Goal: Task Accomplishment & Management: Use online tool/utility

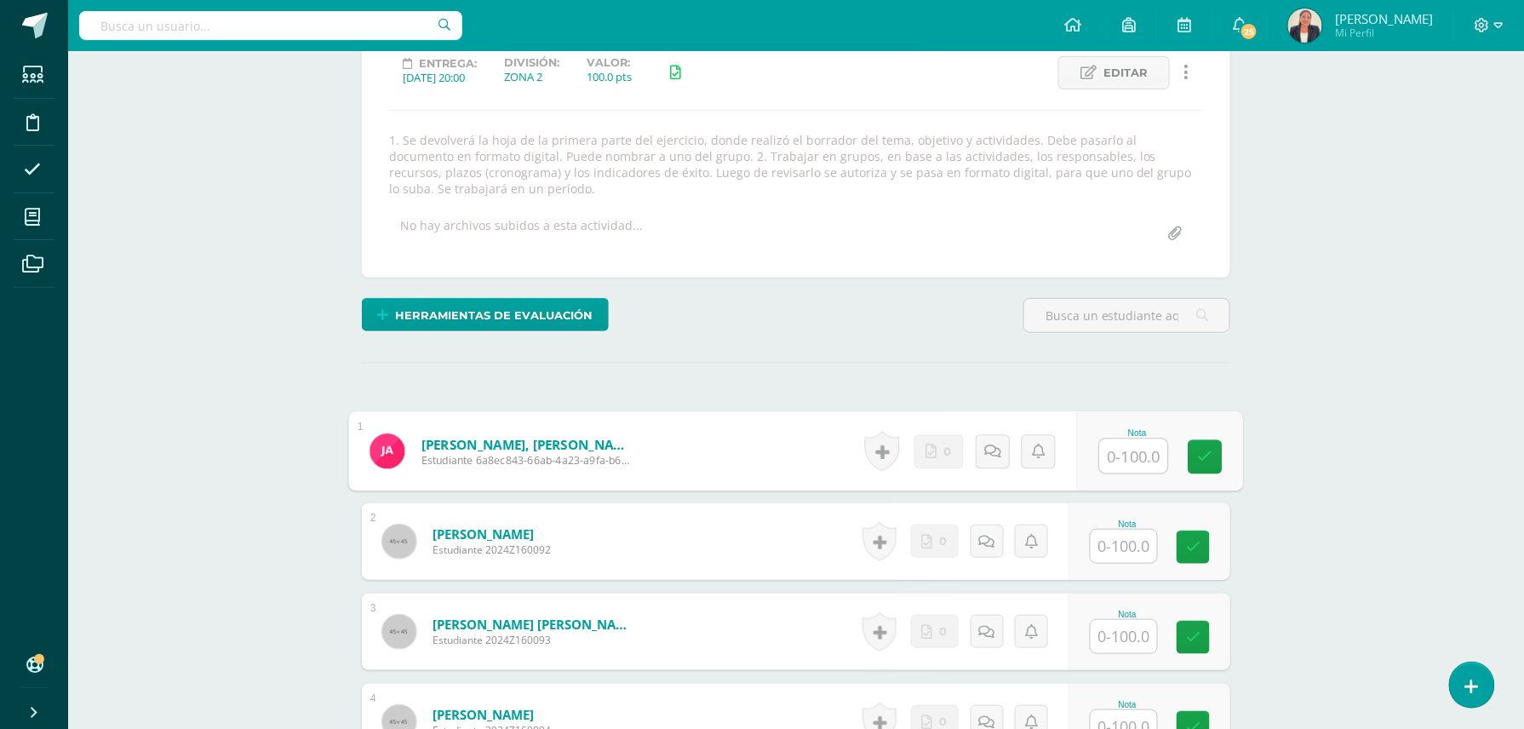
click at [1124, 453] on input "text" at bounding box center [1134, 456] width 68 height 34
type input "100"
click at [1111, 545] on input "text" at bounding box center [1134, 546] width 68 height 34
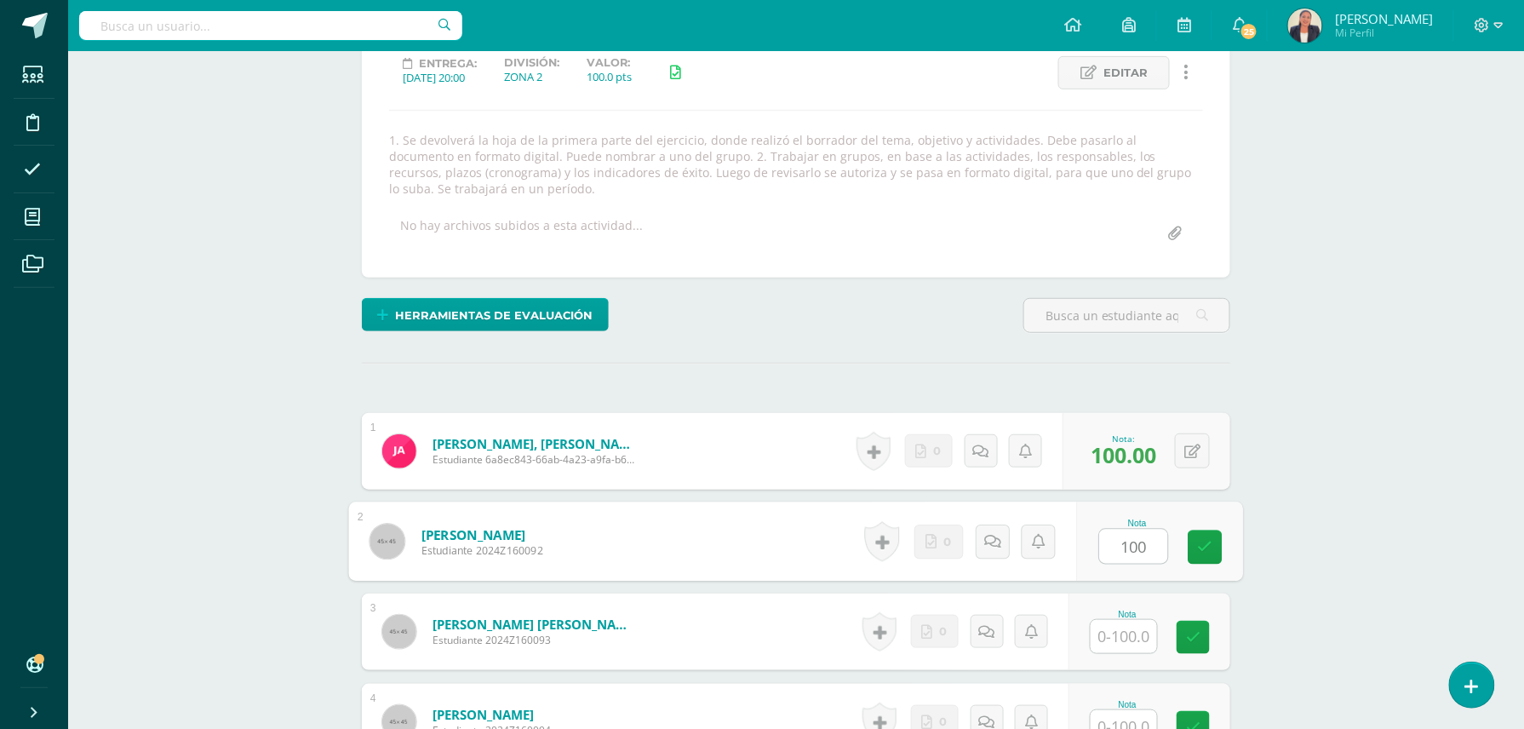
type input "100"
click at [1111, 630] on input "text" at bounding box center [1134, 637] width 68 height 34
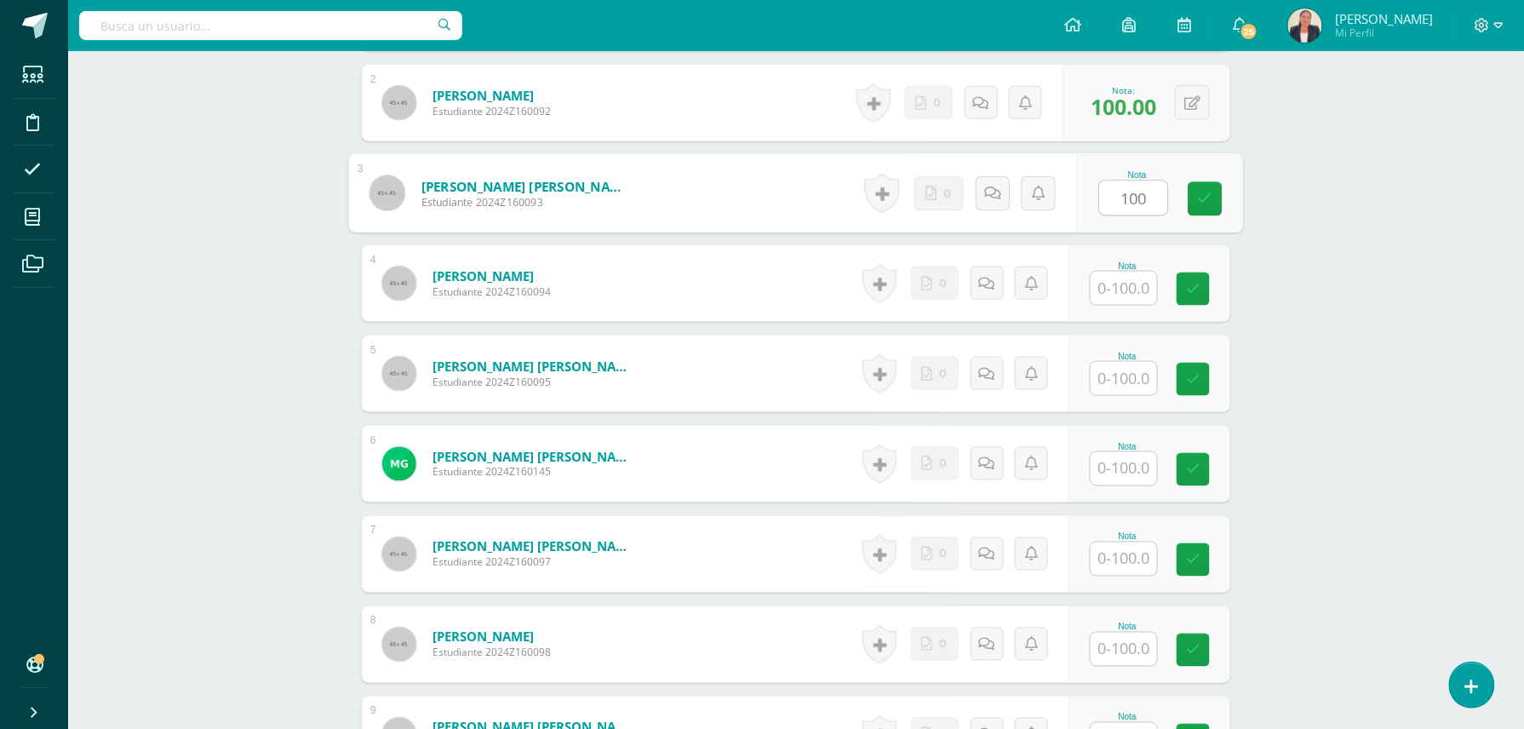
scroll to position [688, 0]
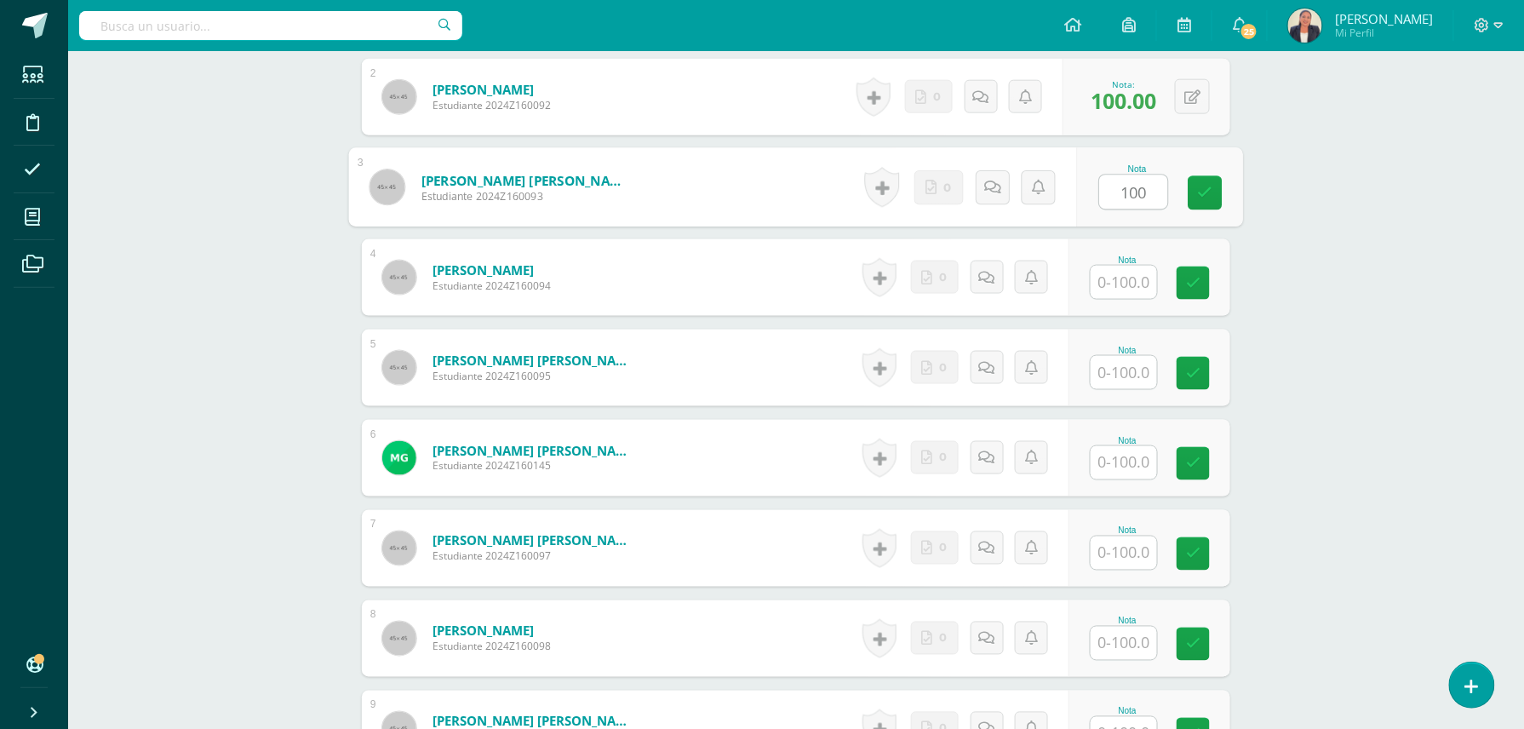
type input "100"
click at [1101, 283] on input "text" at bounding box center [1134, 283] width 68 height 34
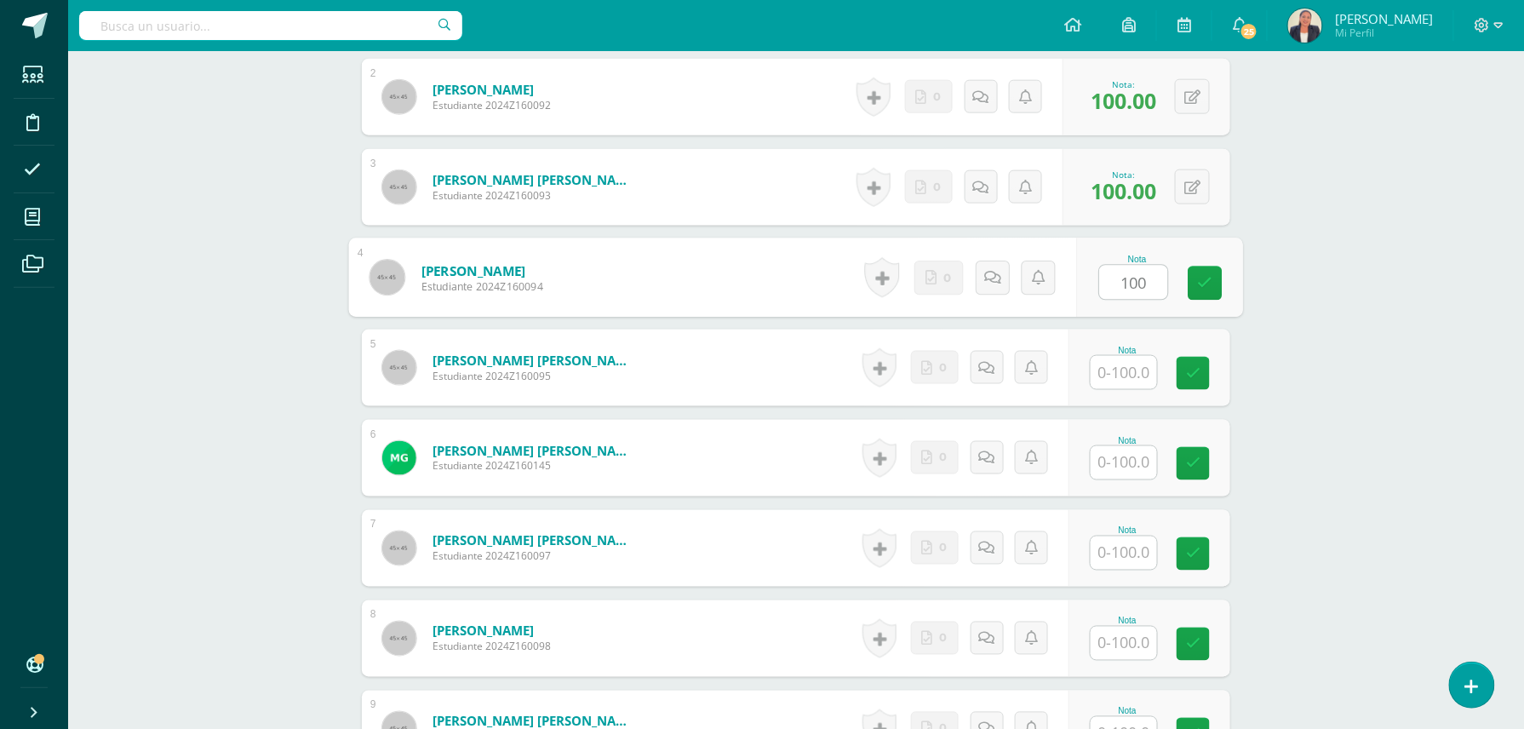
type input "100"
click at [1134, 372] on input "text" at bounding box center [1134, 373] width 68 height 34
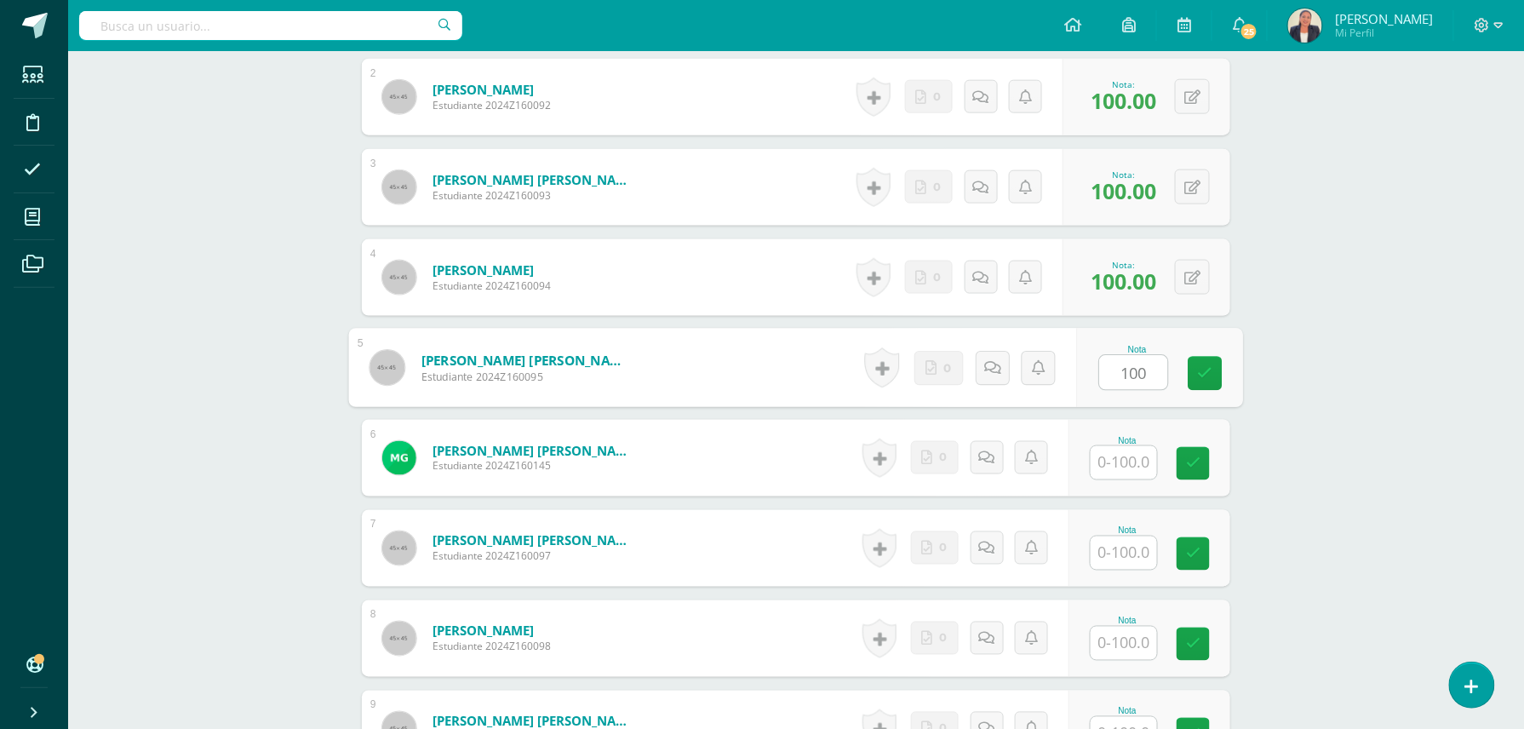
type input "100"
click at [1101, 464] on input "text" at bounding box center [1123, 462] width 66 height 33
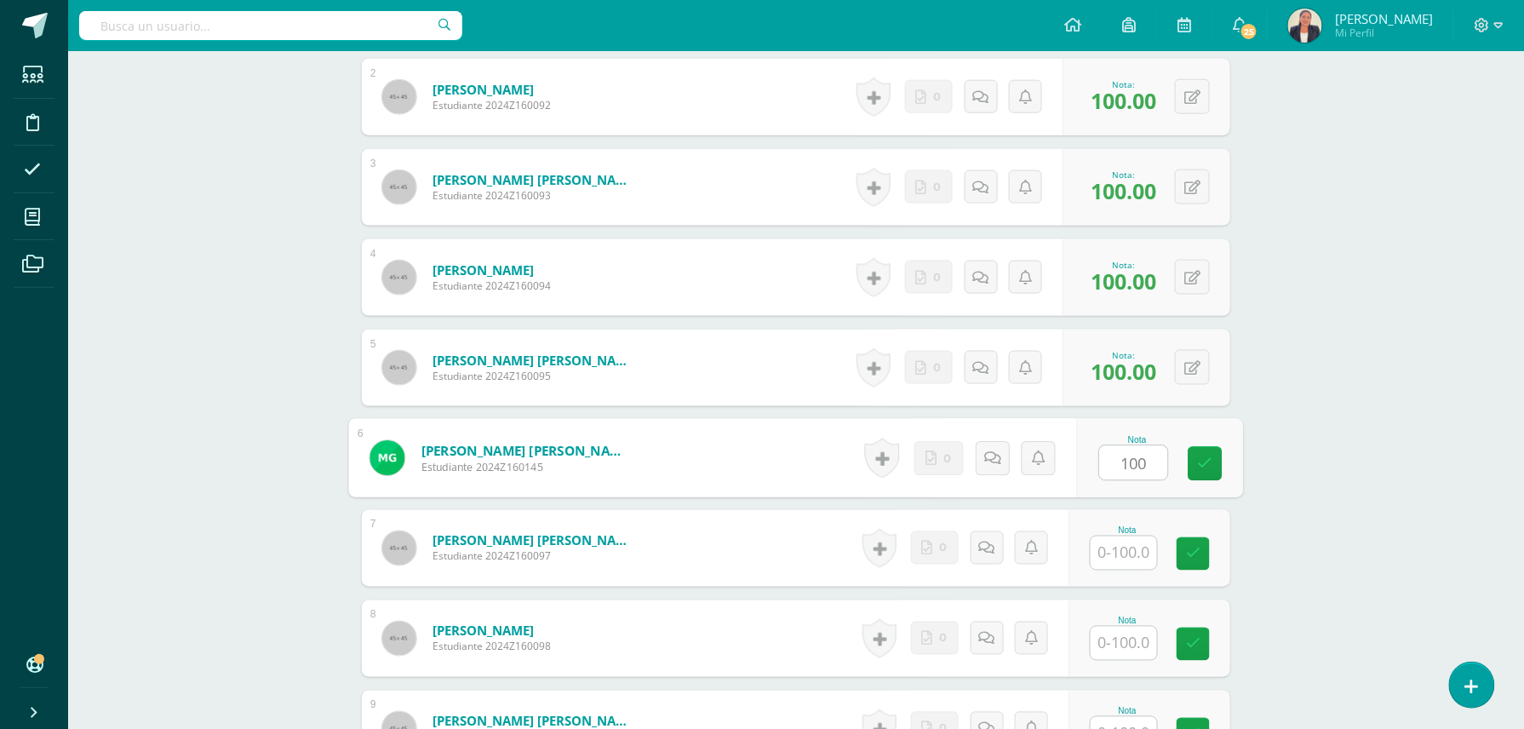
type input "100"
click at [1111, 555] on input "text" at bounding box center [1123, 552] width 66 height 33
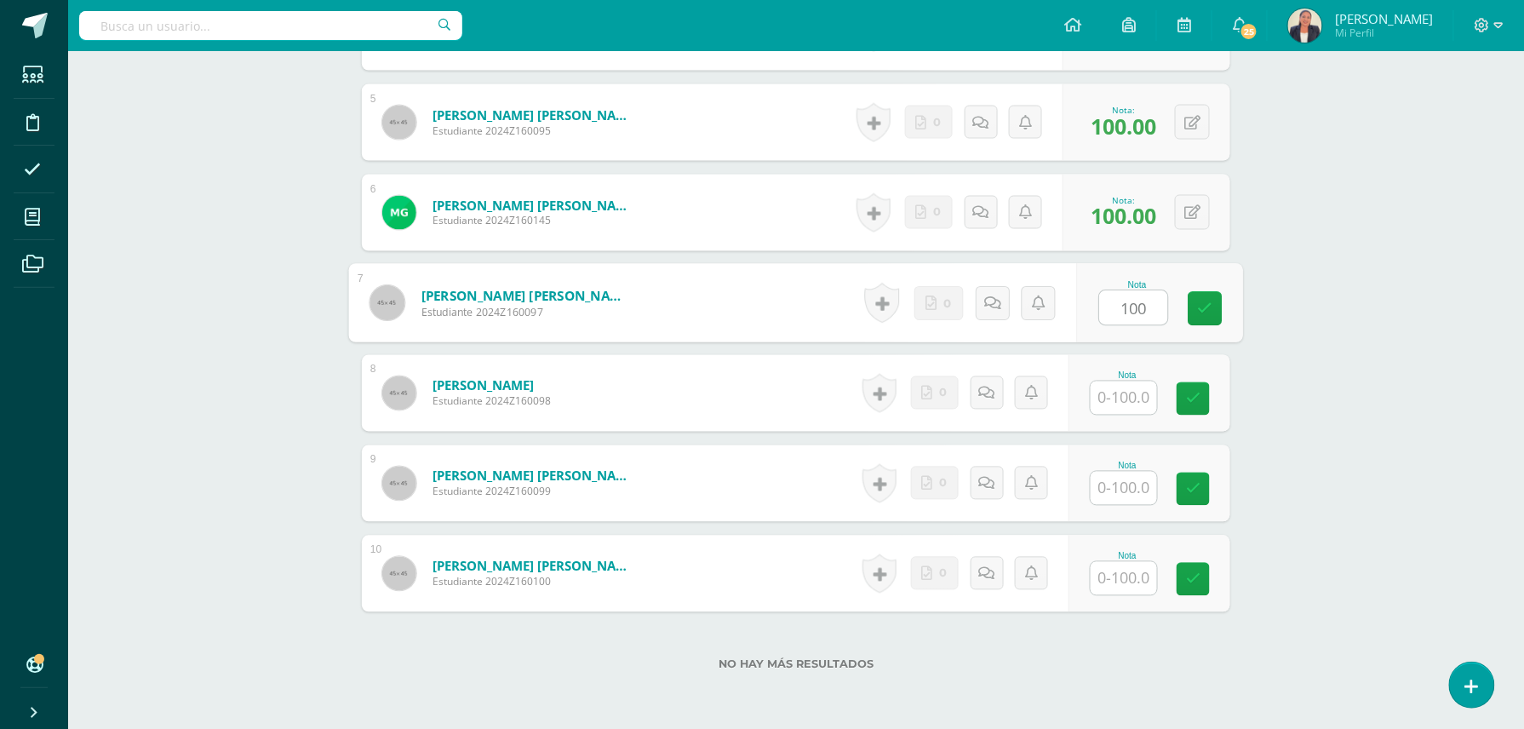
scroll to position [1010, 0]
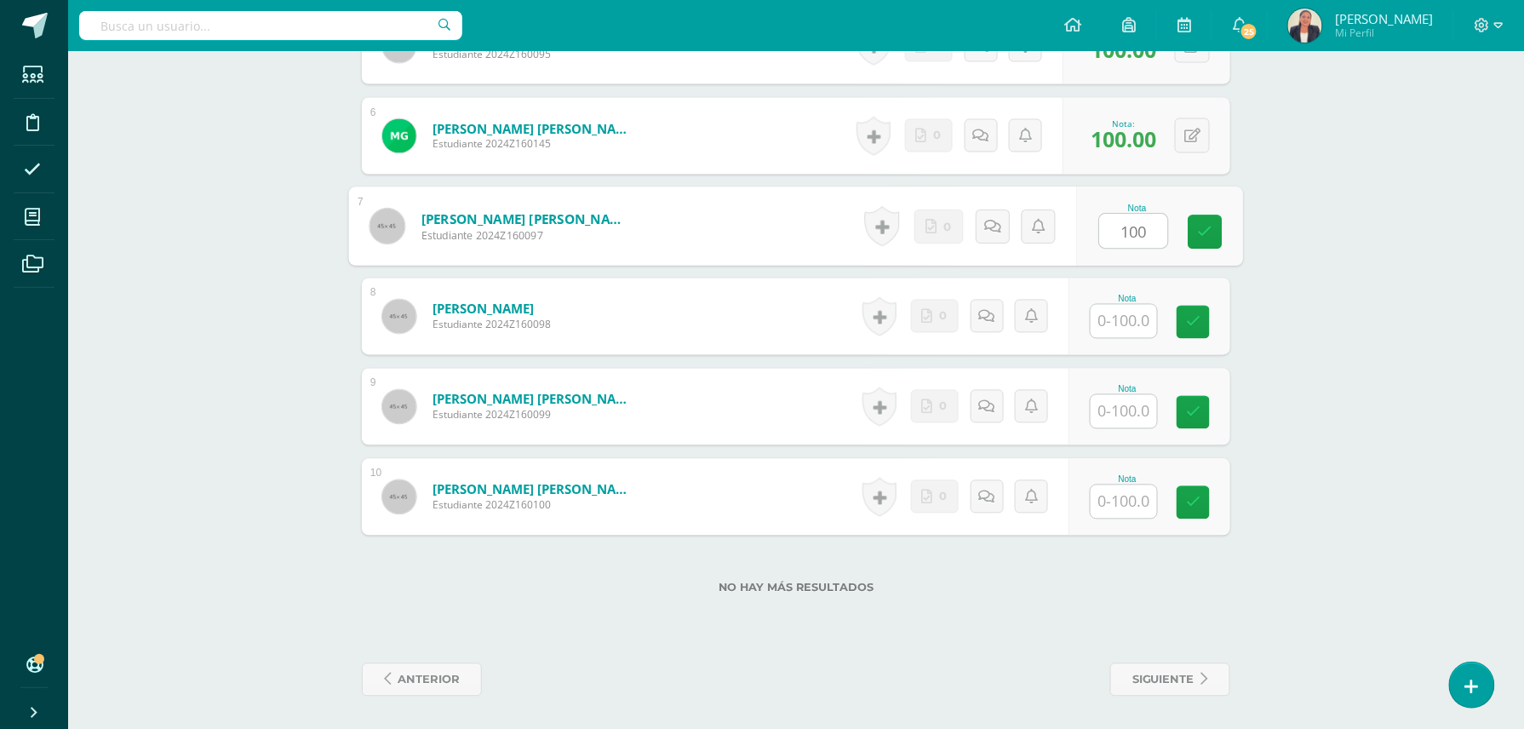
type input "100"
click at [1107, 327] on input "text" at bounding box center [1134, 322] width 68 height 34
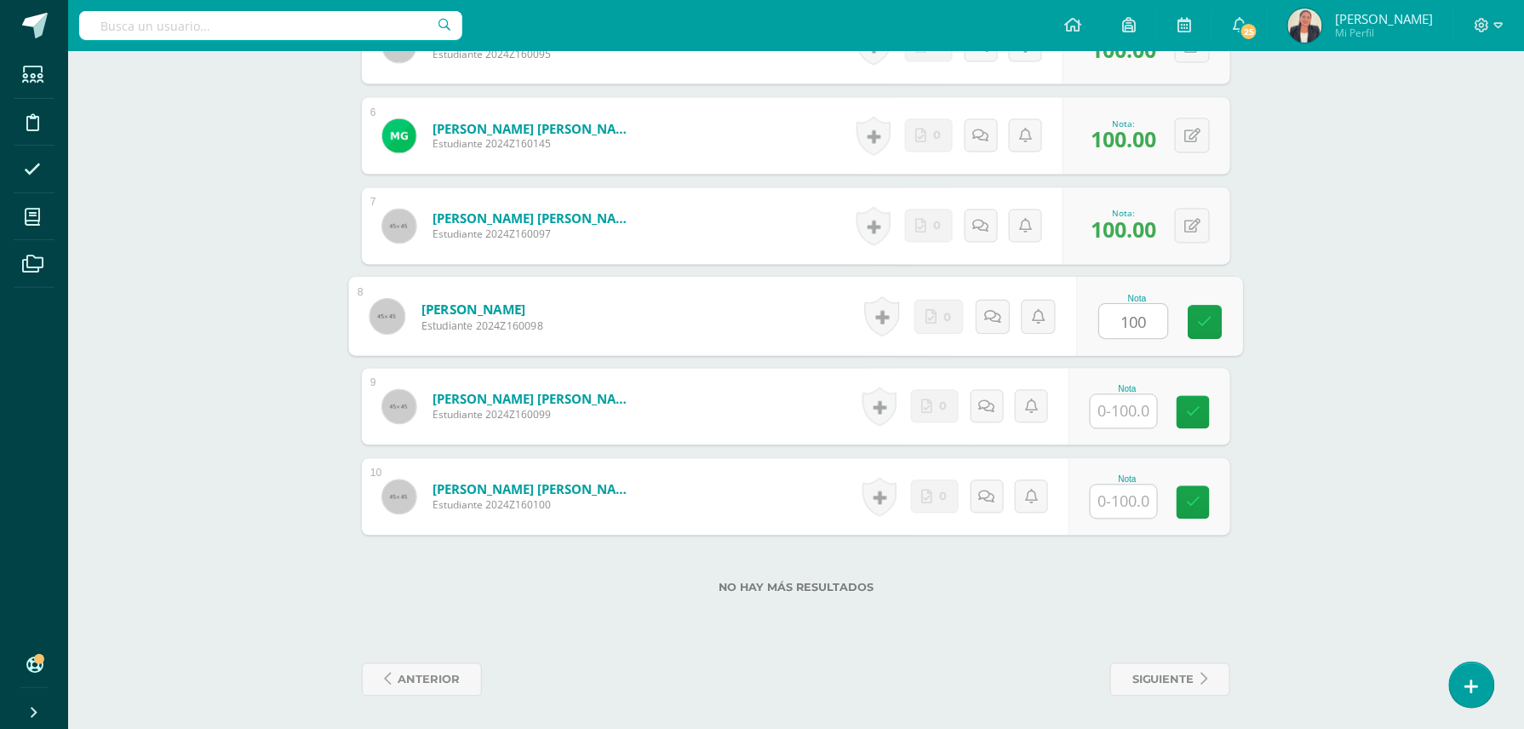
type input "100"
click at [1120, 414] on input "text" at bounding box center [1134, 412] width 68 height 34
type input "100"
click at [1121, 501] on input "text" at bounding box center [1134, 502] width 68 height 34
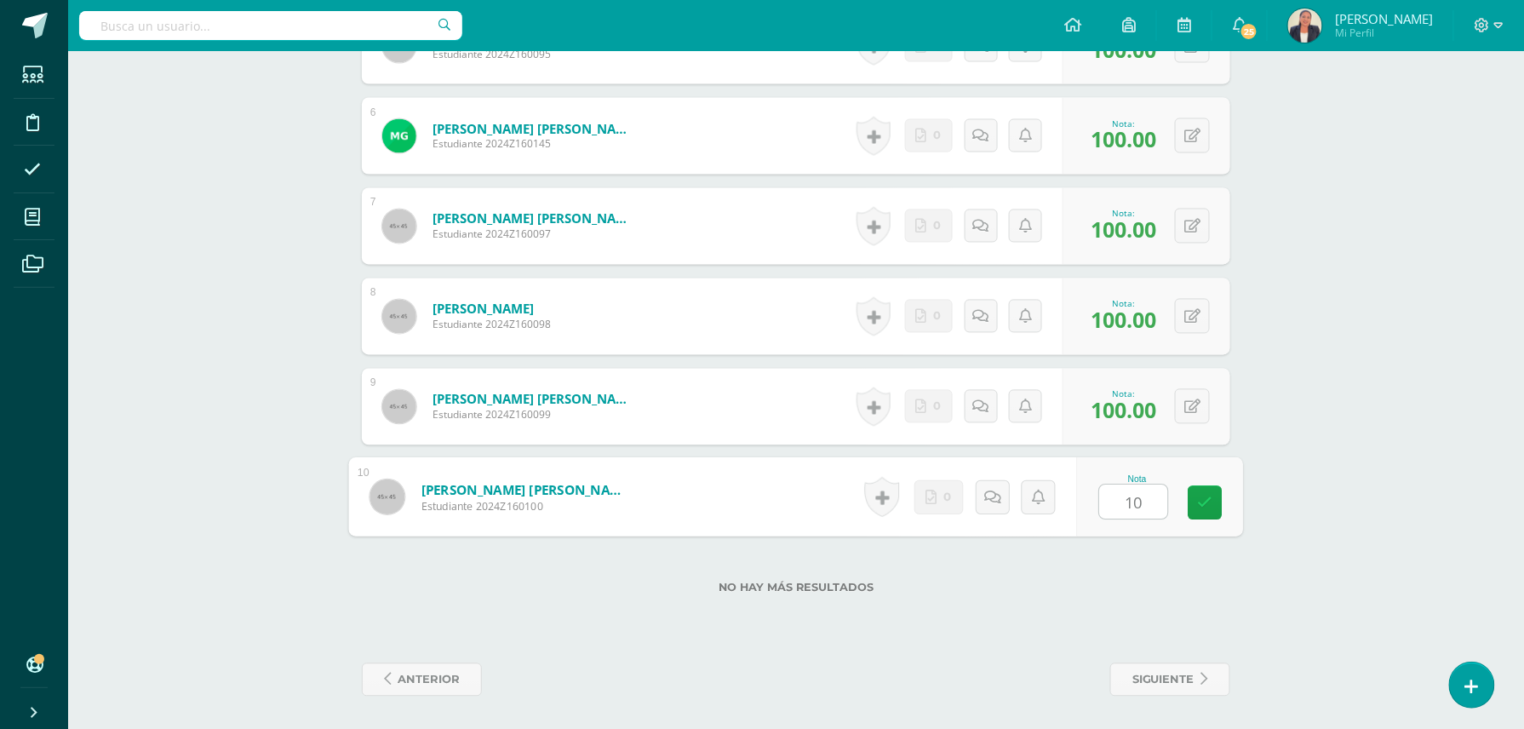
type input "100"
click at [1209, 507] on icon at bounding box center [1205, 502] width 15 height 14
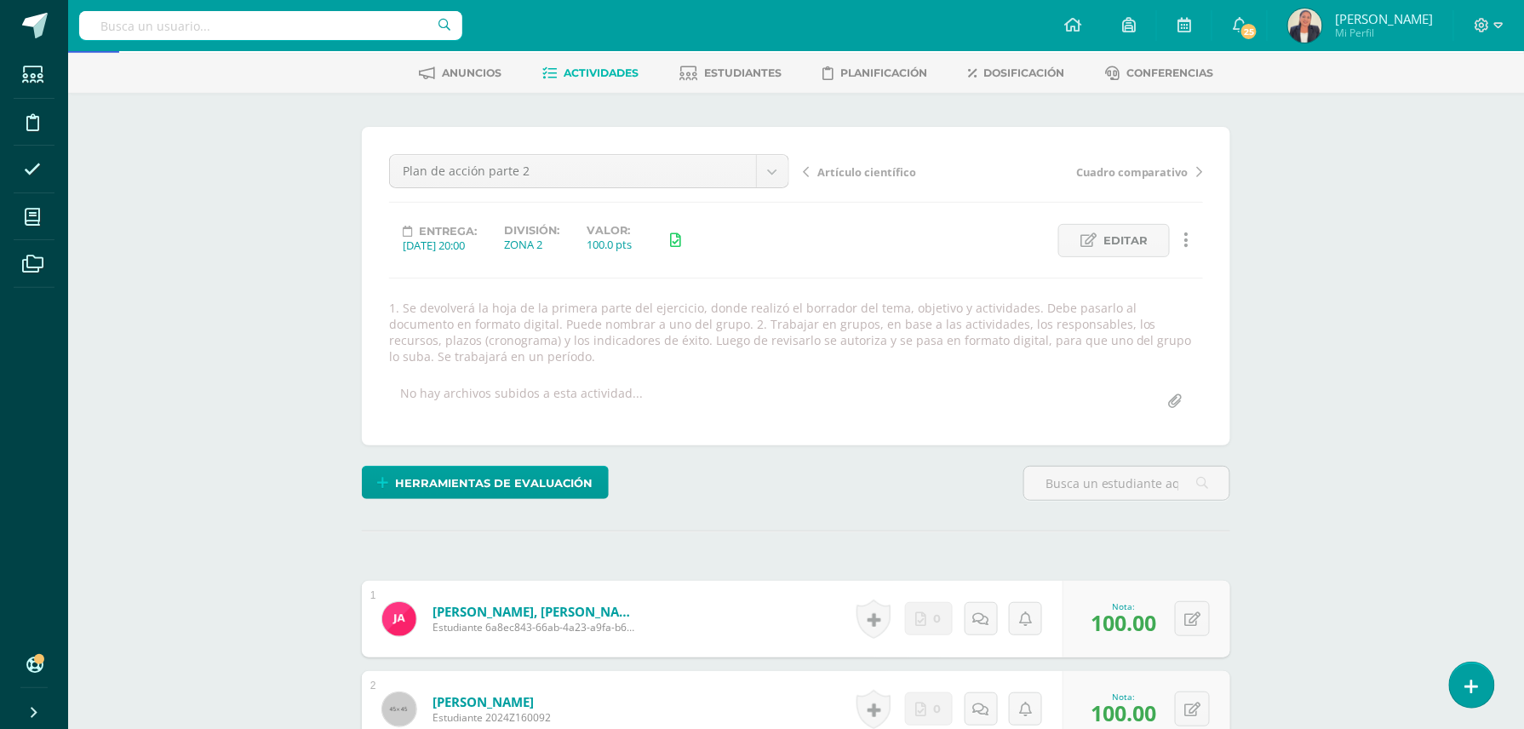
scroll to position [0, 0]
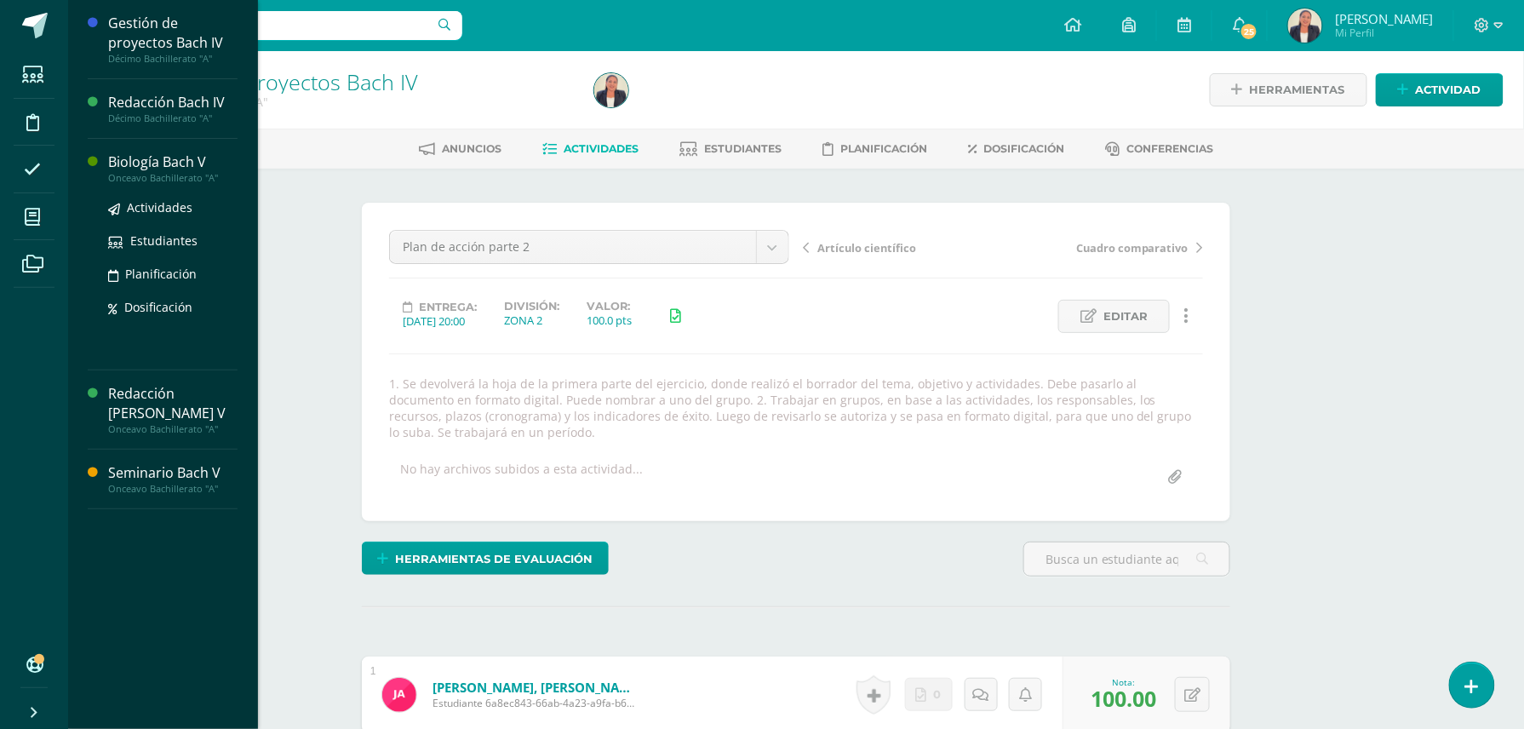
click at [179, 157] on div "Biología Bach V" at bounding box center [172, 162] width 129 height 20
click at [179, 100] on div "Redacción Bach IV" at bounding box center [172, 103] width 129 height 20
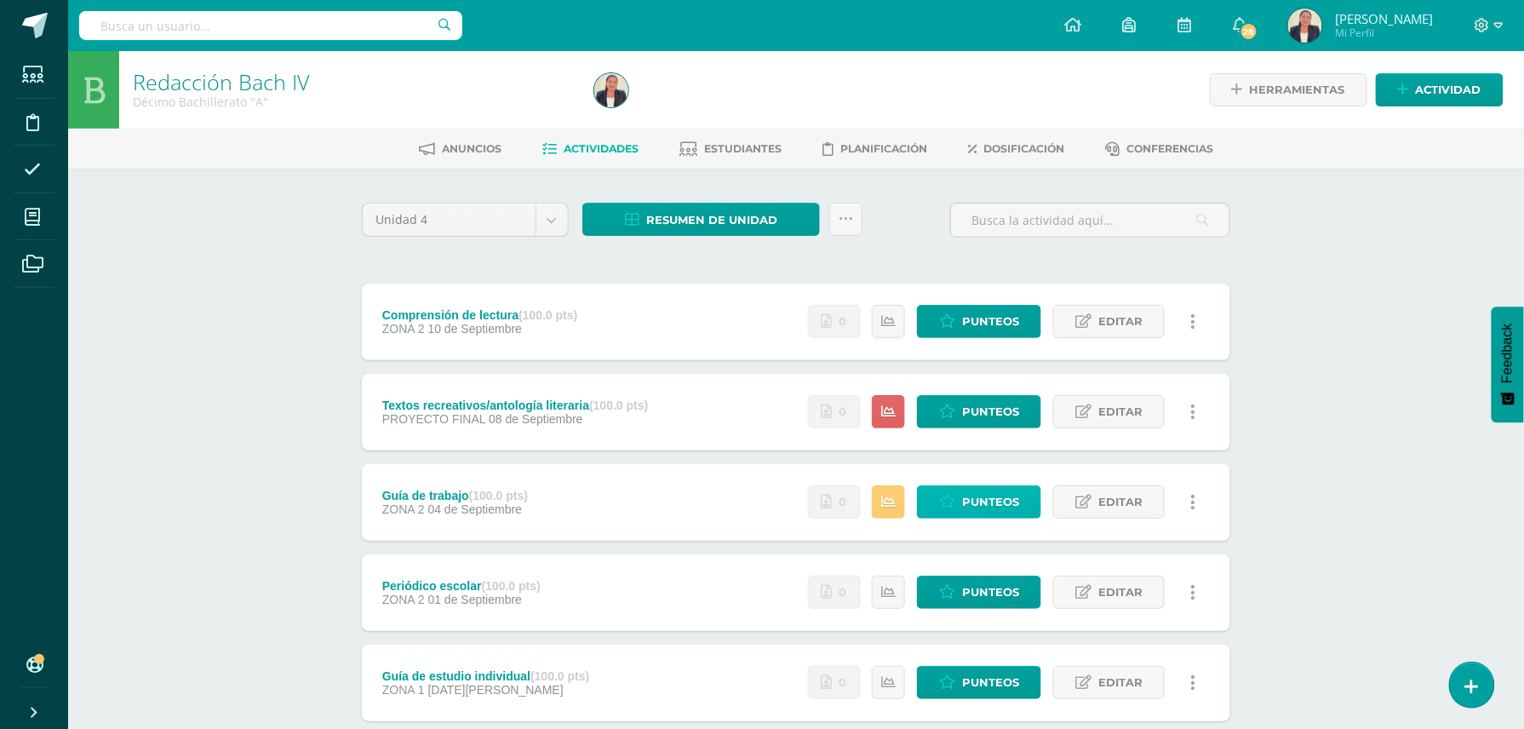
click at [981, 497] on span "Punteos" at bounding box center [990, 501] width 57 height 31
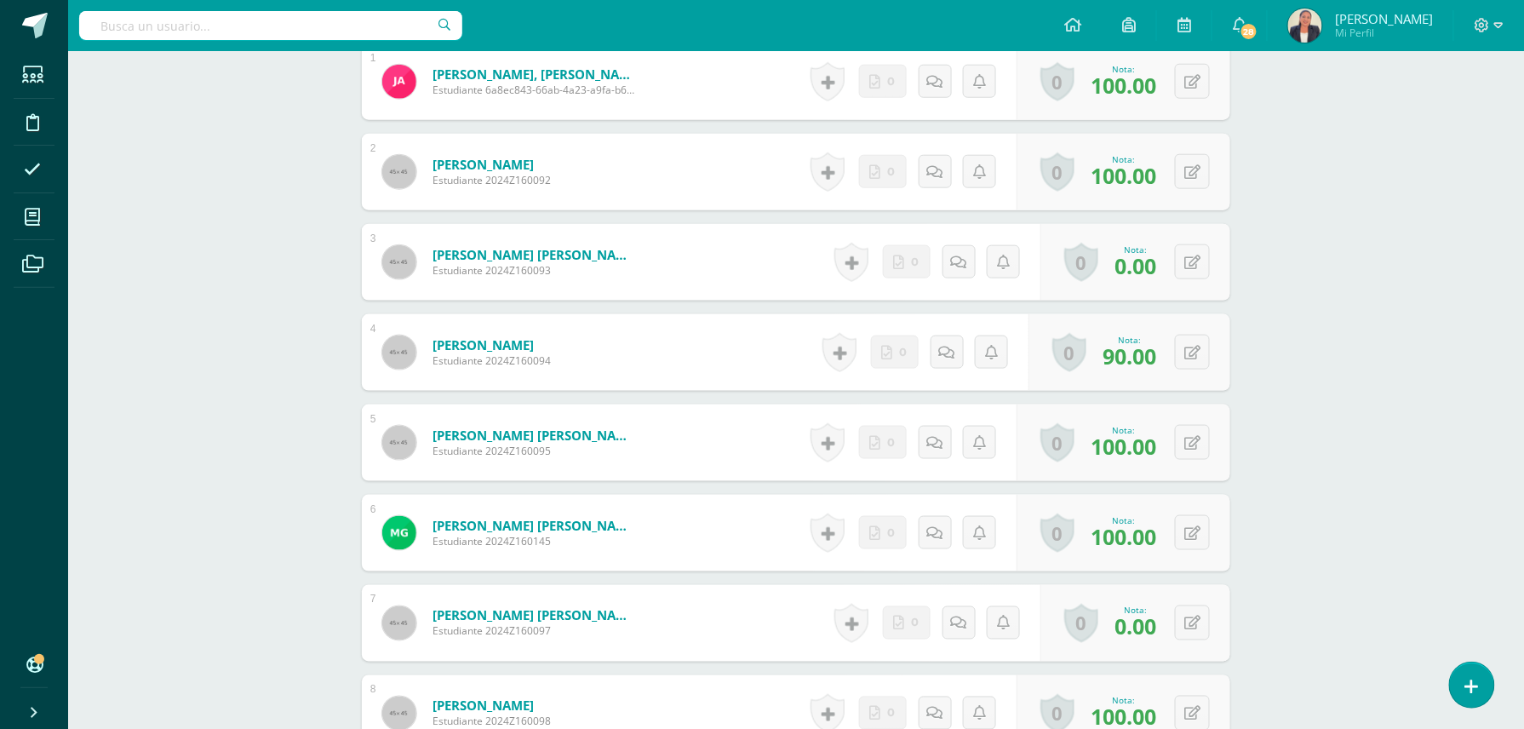
scroll to position [584, 0]
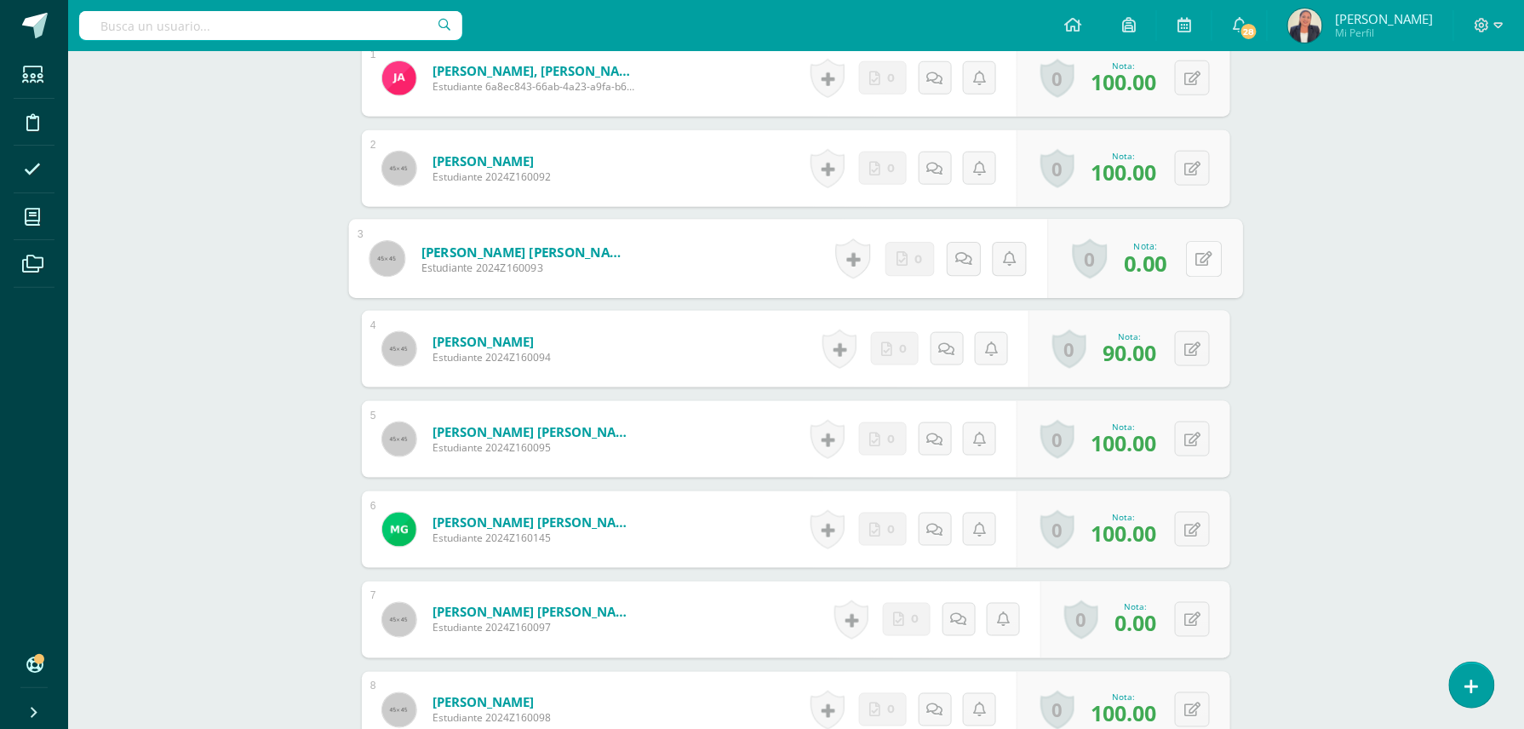
click at [1189, 255] on button at bounding box center [1204, 259] width 36 height 36
type input "70"
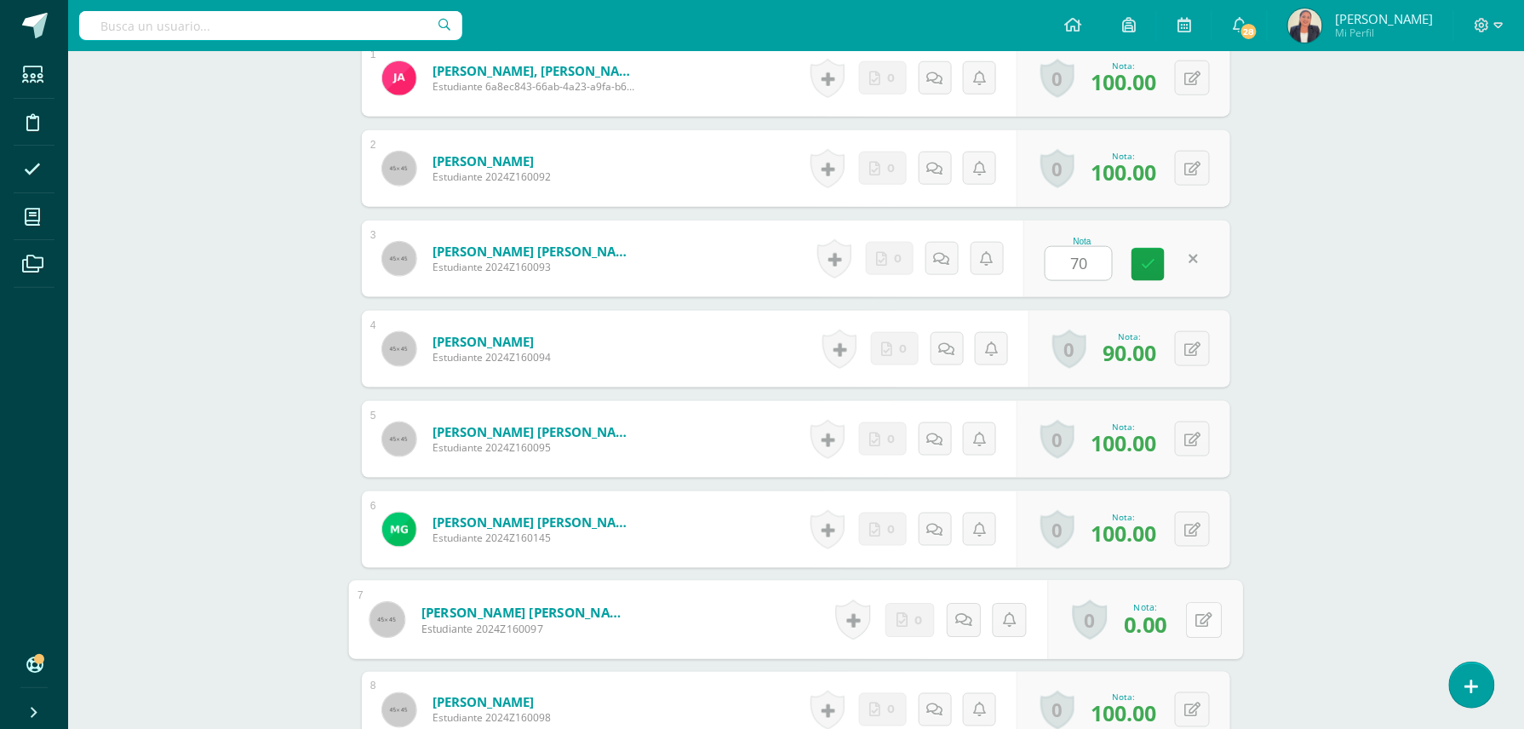
click at [1187, 627] on button at bounding box center [1204, 620] width 36 height 36
type input "50"
click at [952, 616] on icon at bounding box center [946, 619] width 17 height 14
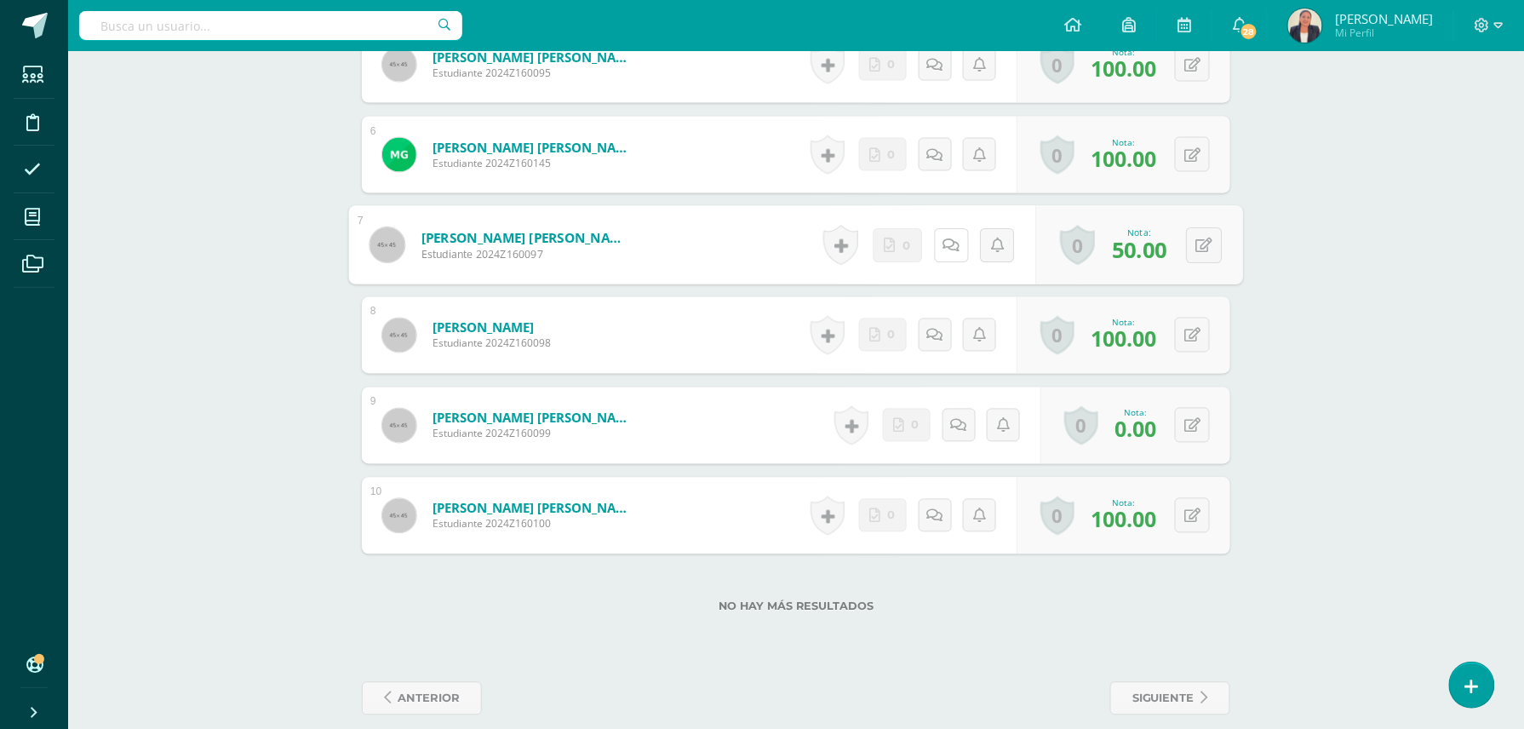
scroll to position [964, 0]
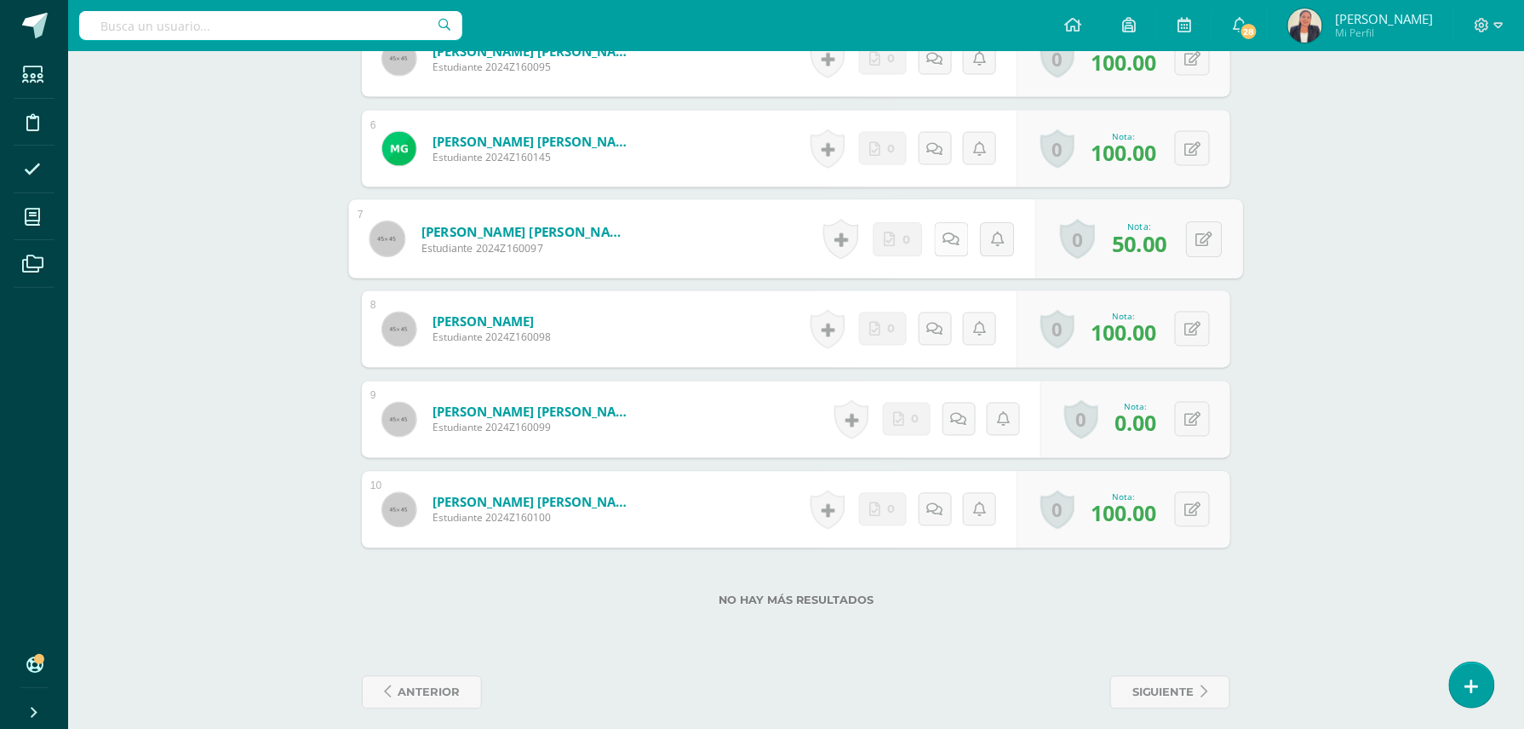
click at [951, 249] on link at bounding box center [951, 239] width 34 height 34
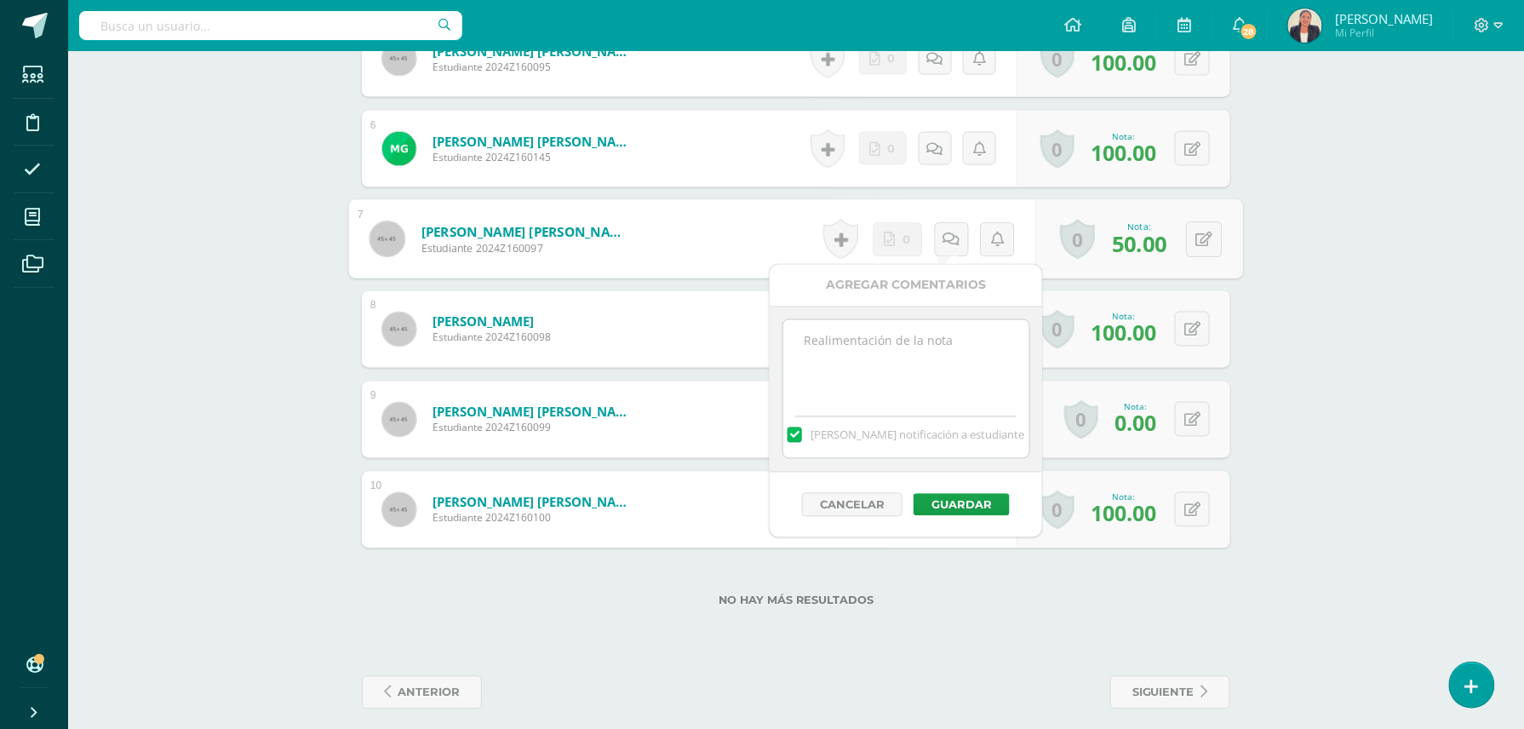
click at [930, 342] on textarea at bounding box center [906, 362] width 246 height 85
click at [801, 337] on textarea "Incompleto. Entregado fuera de tiempo." at bounding box center [906, 362] width 246 height 85
type textarea "11 de septiembre. Incompleto. Entregado fuera de tiempo."
click at [970, 501] on button "Guardar" at bounding box center [961, 505] width 96 height 22
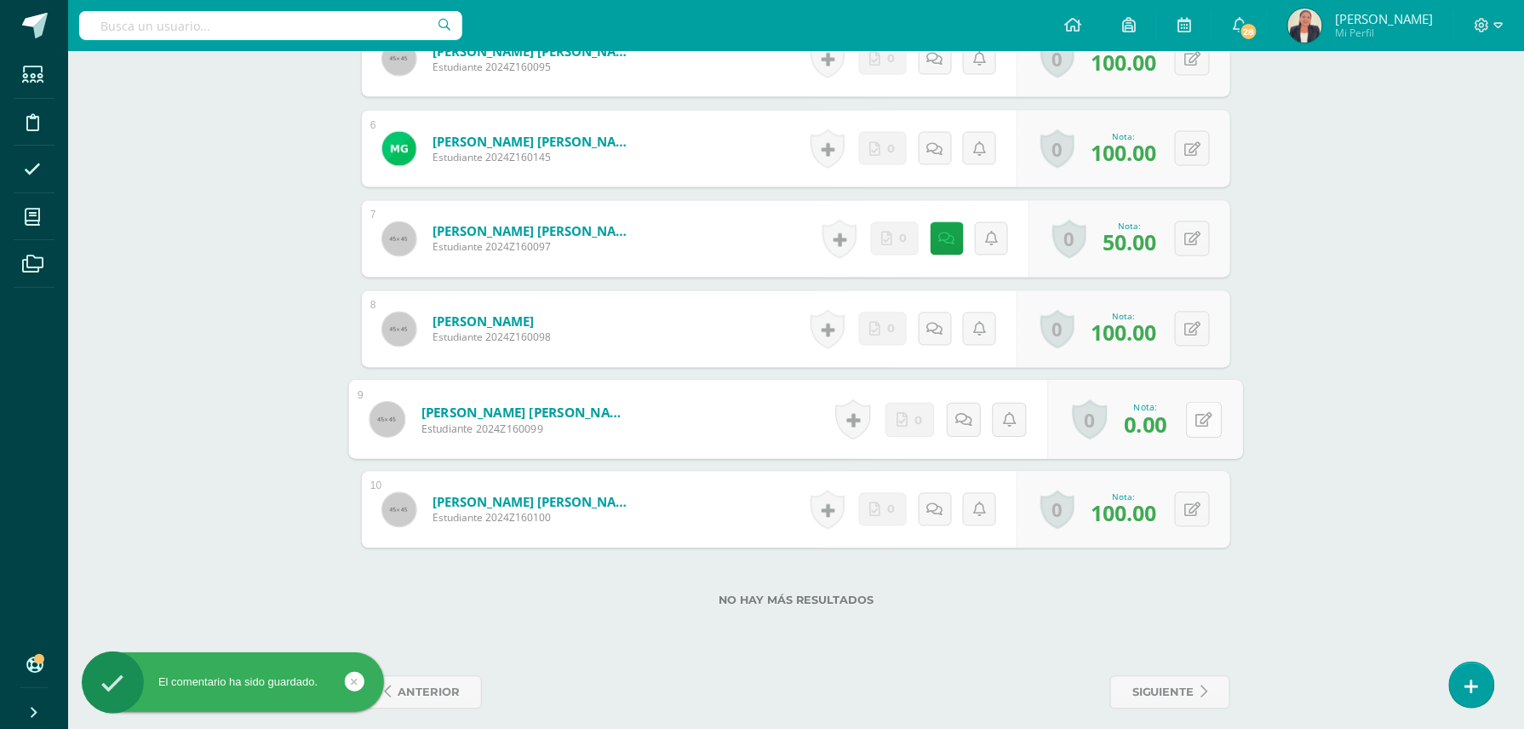
click at [1183, 420] on div "0 Logros Logros obtenidos Aún no hay logros agregados Nota: 0.00" at bounding box center [1145, 419] width 195 height 79
click at [1205, 417] on icon at bounding box center [1204, 419] width 17 height 14
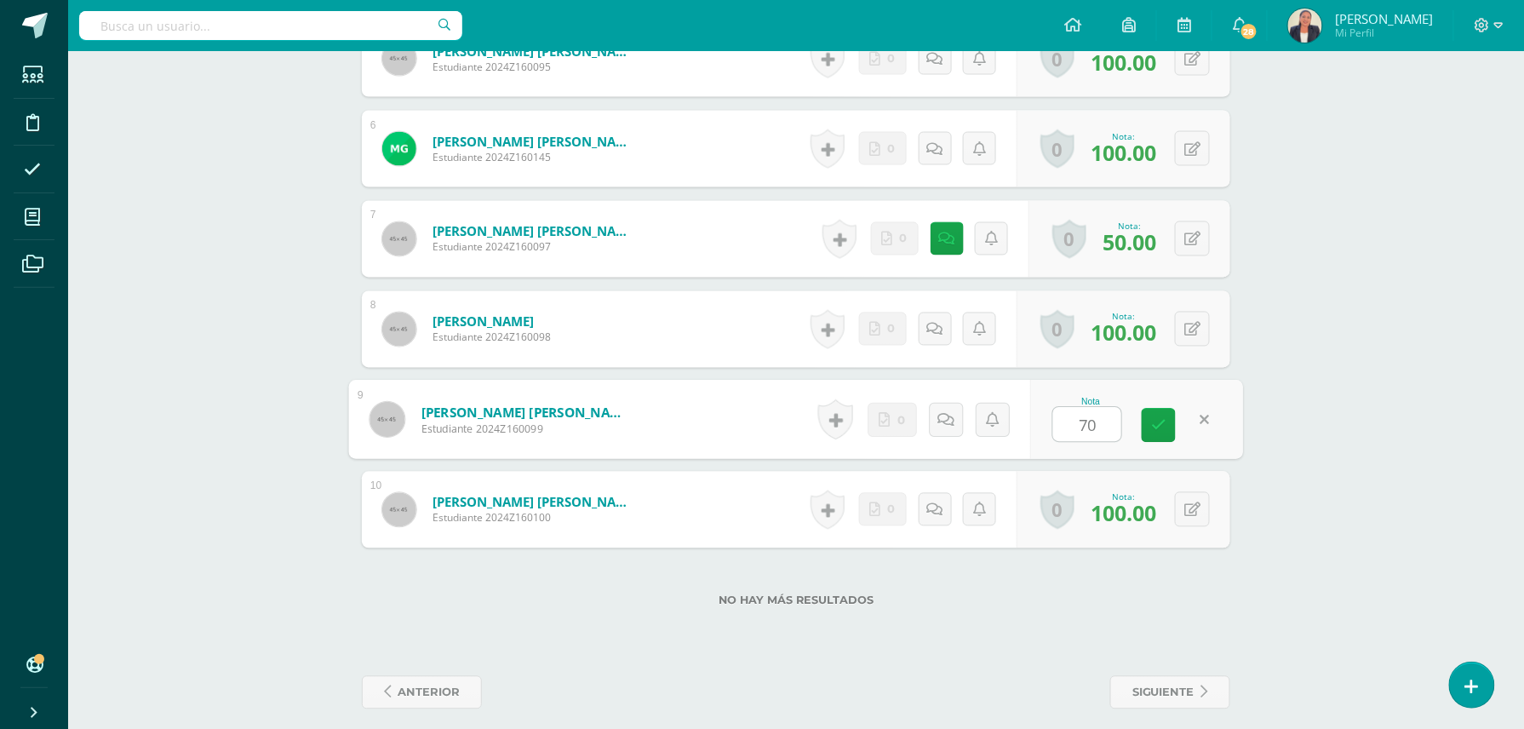
type input "70"
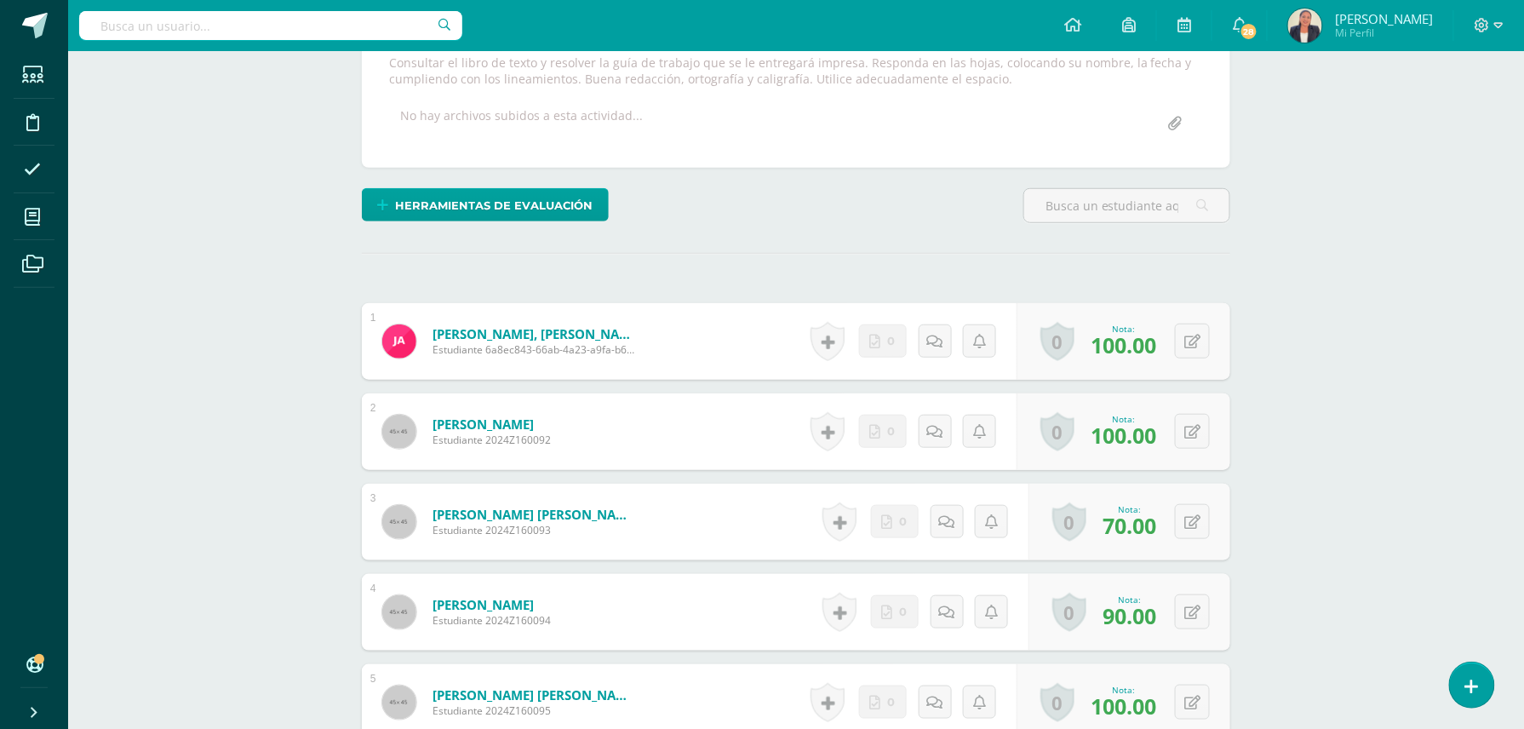
scroll to position [0, 0]
